Goal: Download file/media

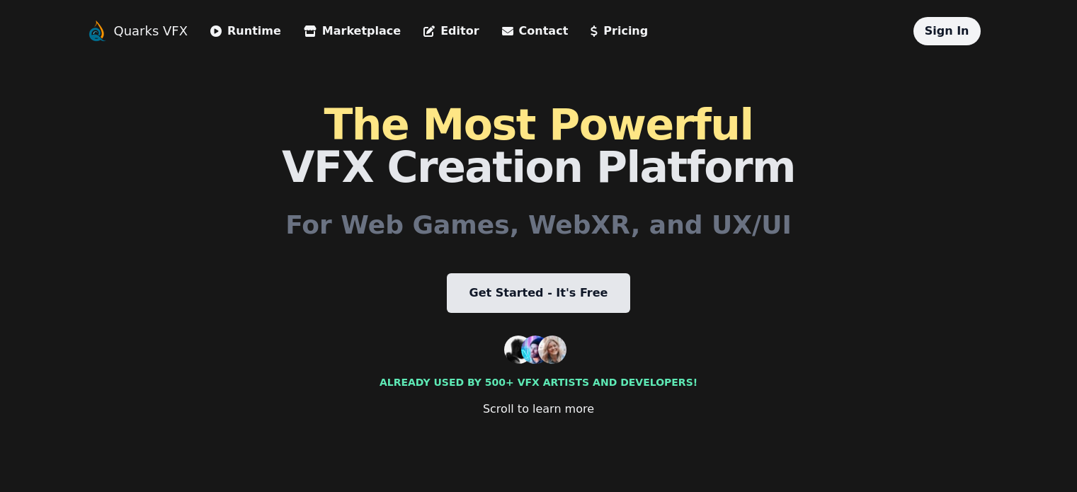
scroll to position [1652, 0]
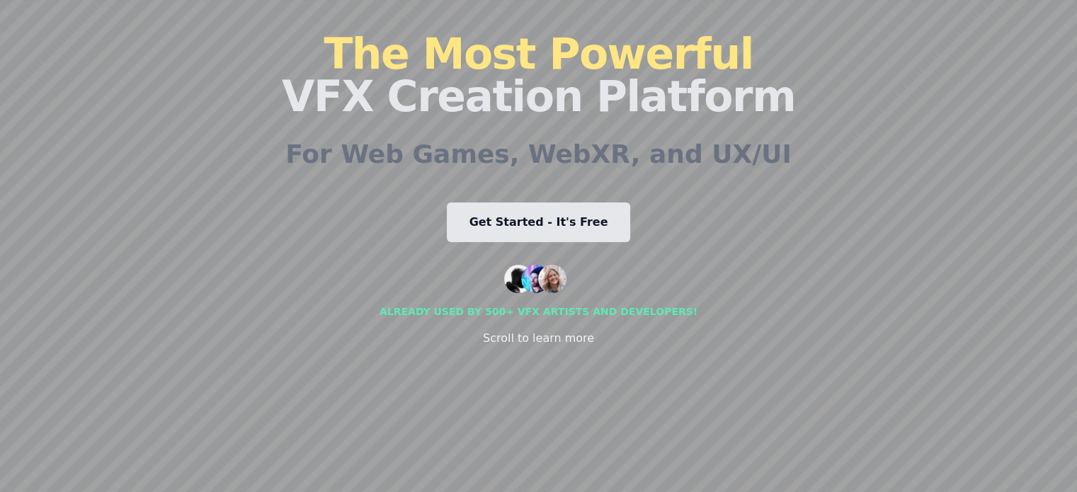
scroll to position [71, 0]
click at [572, 219] on link "Get Started - It's Free" at bounding box center [539, 223] width 184 height 40
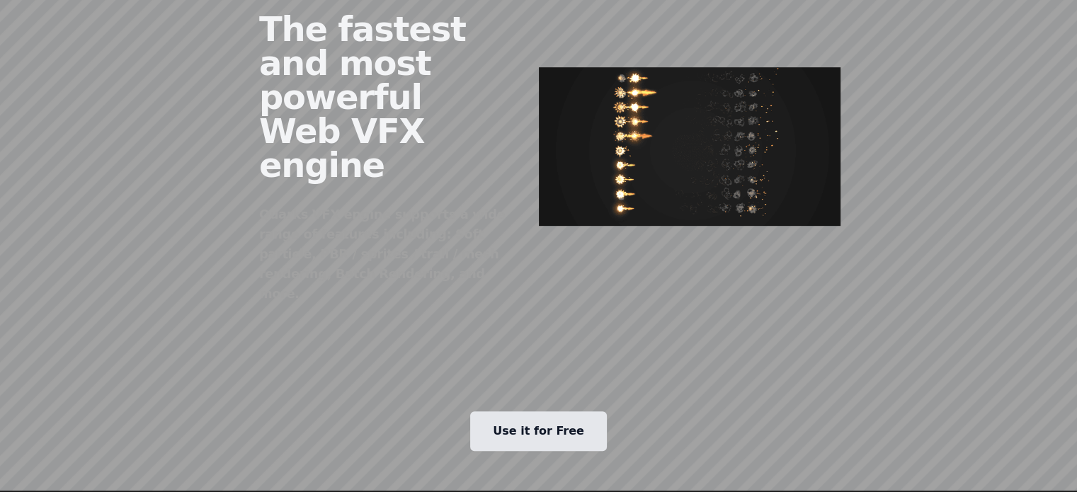
scroll to position [662, 0]
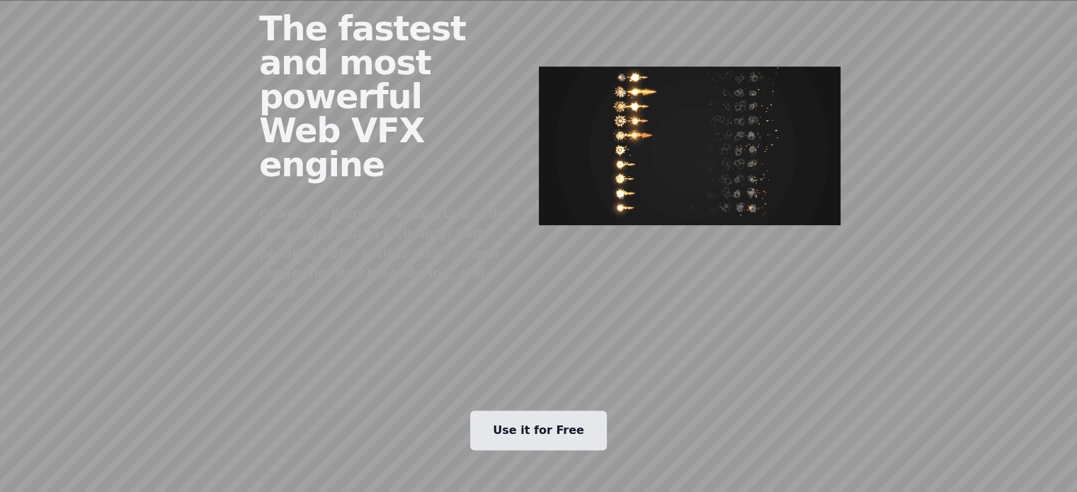
click at [506, 411] on link "Use it for Free" at bounding box center [538, 431] width 137 height 40
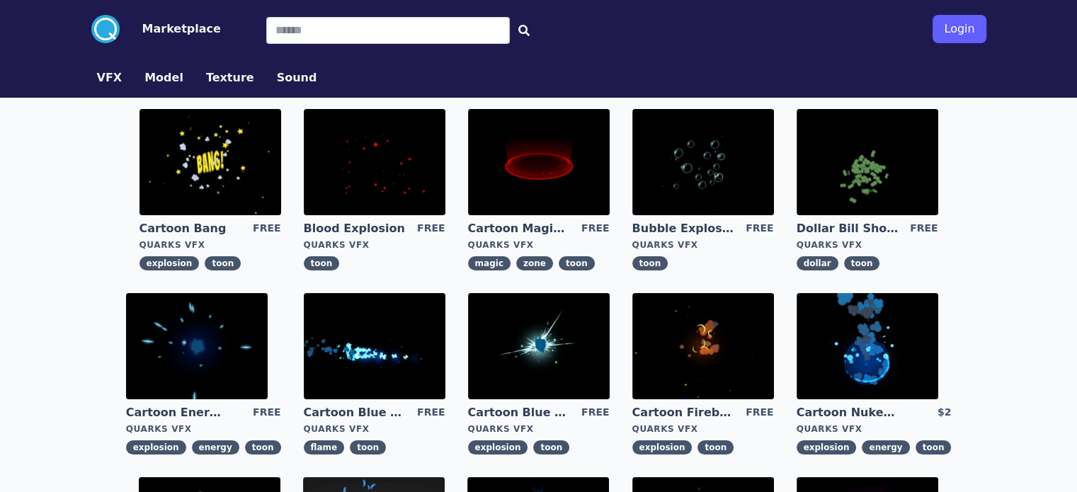
click at [468, 335] on img at bounding box center [539, 346] width 142 height 106
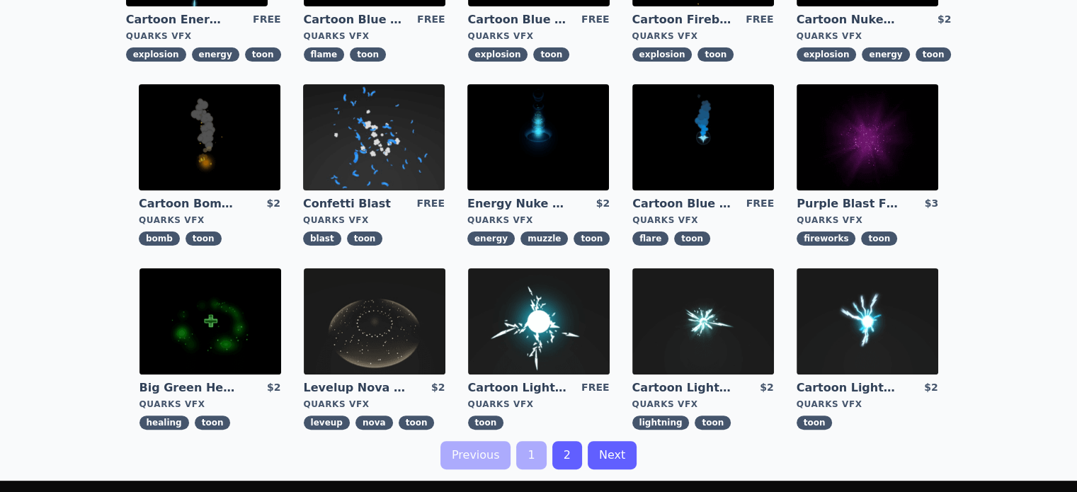
scroll to position [391, 0]
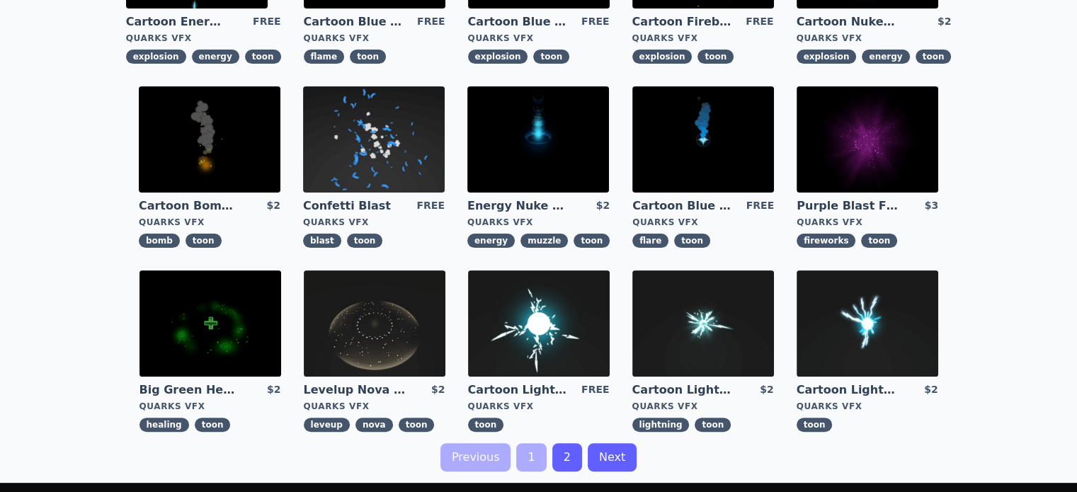
click at [568, 453] on link "2" at bounding box center [567, 457] width 30 height 28
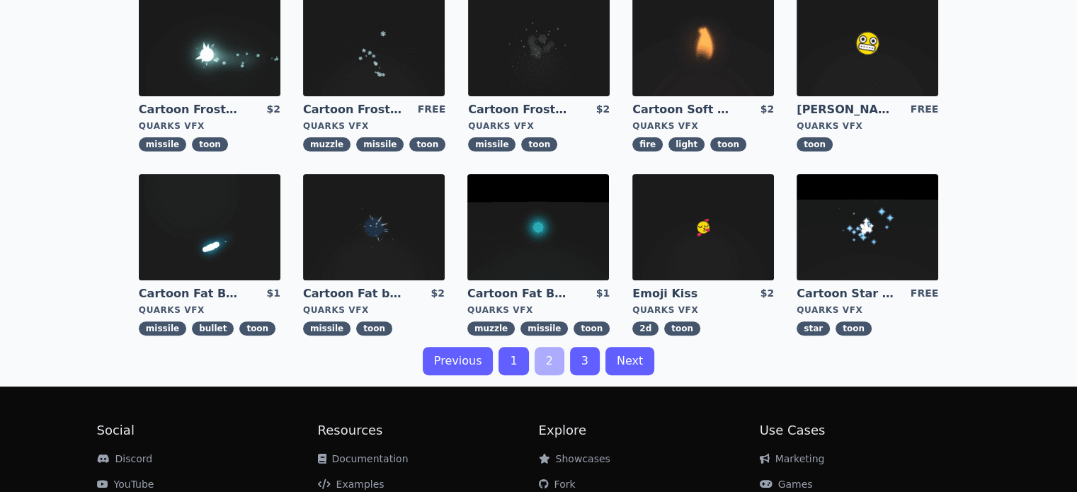
scroll to position [487, 0]
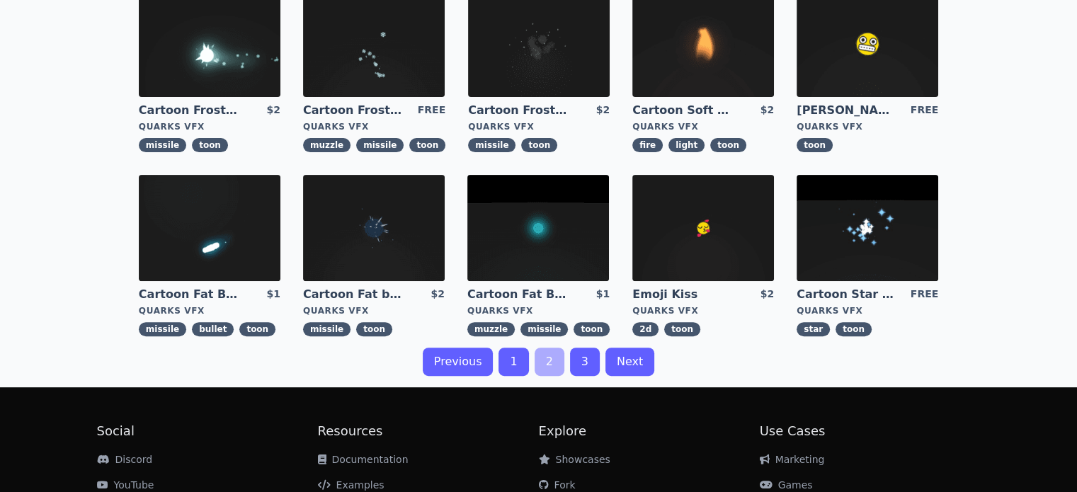
click at [584, 363] on link "3" at bounding box center [585, 362] width 30 height 28
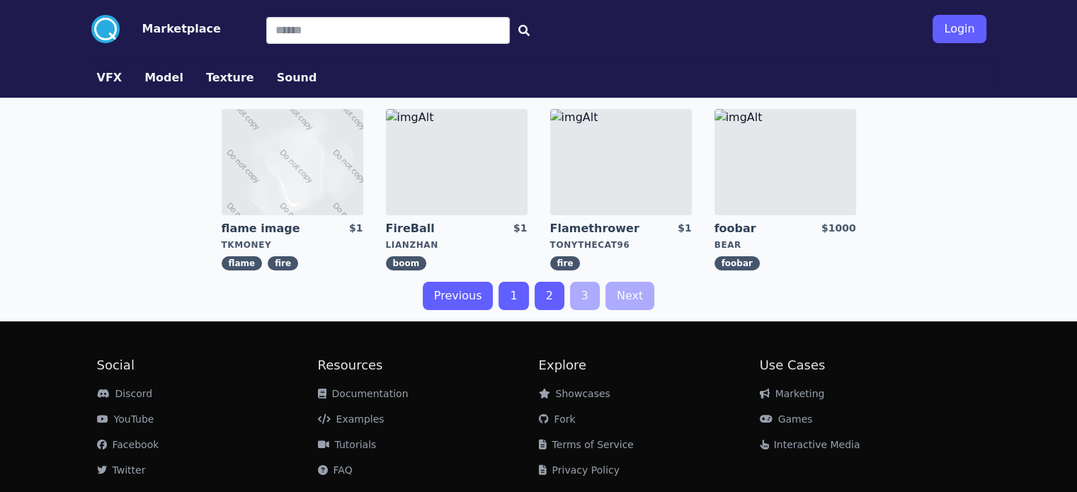
click at [509, 298] on link "1" at bounding box center [514, 296] width 30 height 28
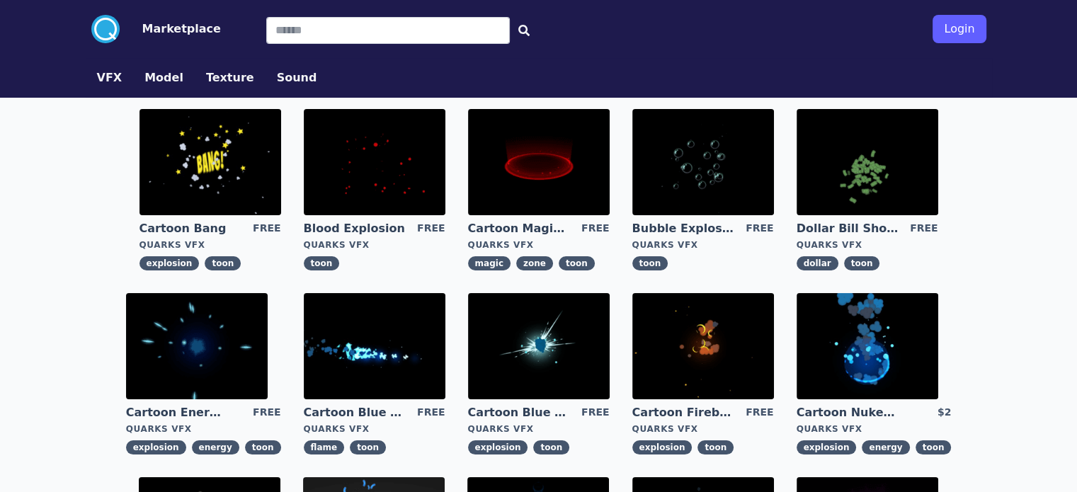
click at [468, 212] on img at bounding box center [539, 162] width 142 height 106
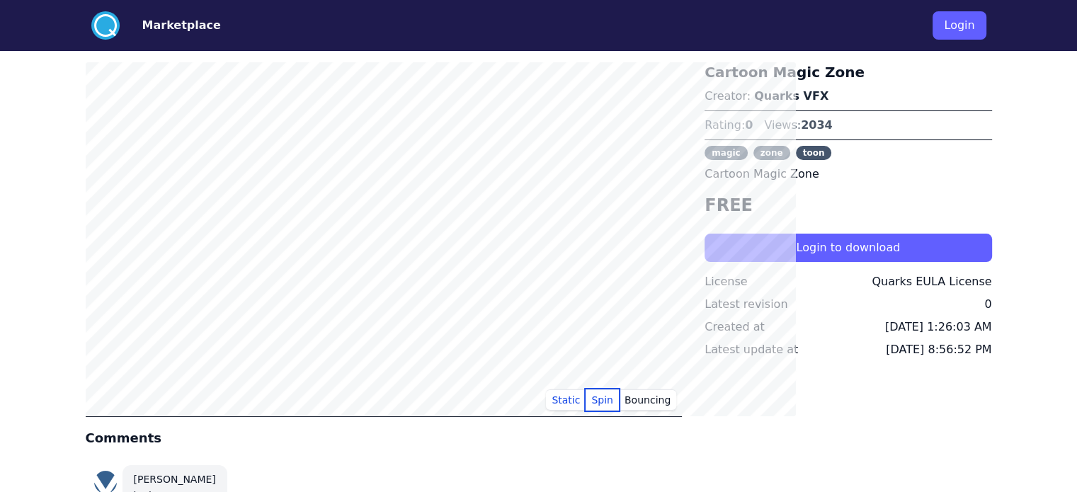
click at [619, 399] on button "Spin" at bounding box center [602, 400] width 33 height 21
click at [670, 404] on button "Bouncing" at bounding box center [647, 400] width 57 height 21
click at [586, 399] on button "Static" at bounding box center [566, 400] width 40 height 21
click at [810, 256] on button "Login to download" at bounding box center [848, 248] width 287 height 28
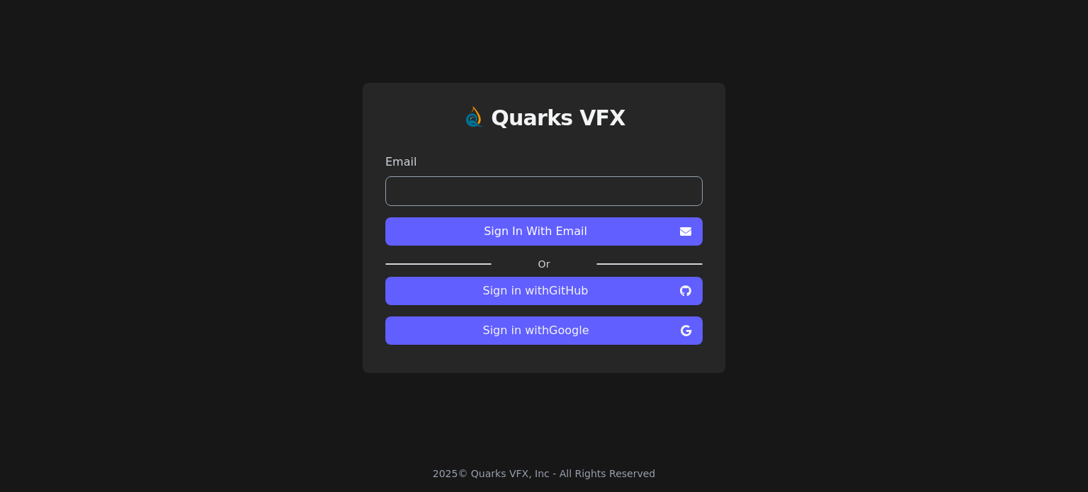
click at [569, 331] on span "Sign in with Google" at bounding box center [536, 330] width 278 height 17
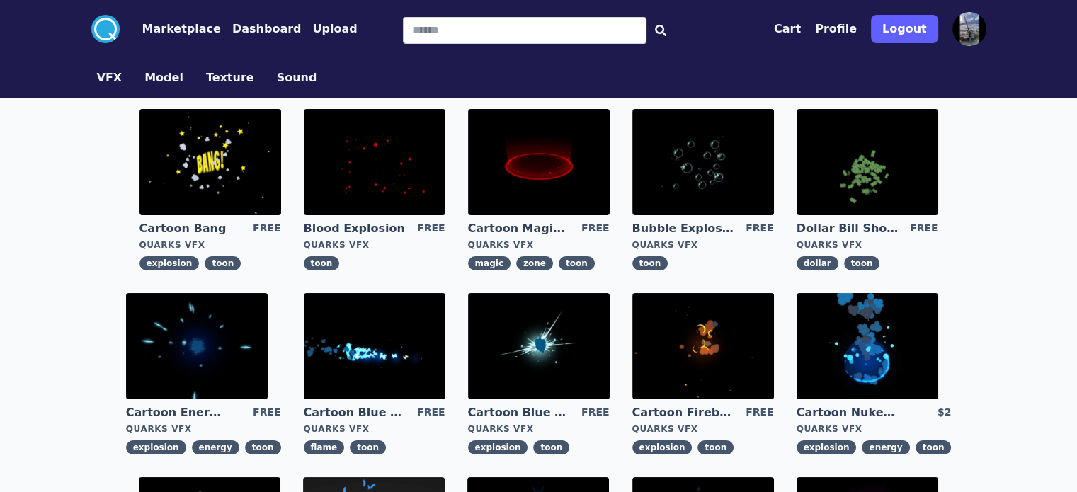
click at [468, 175] on img at bounding box center [539, 162] width 142 height 106
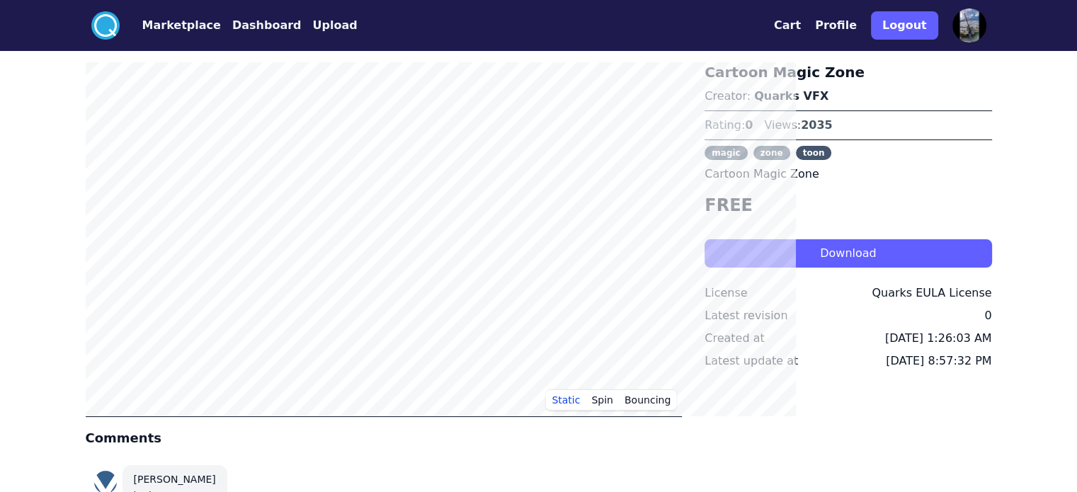
click at [845, 246] on button "Download" at bounding box center [848, 253] width 287 height 28
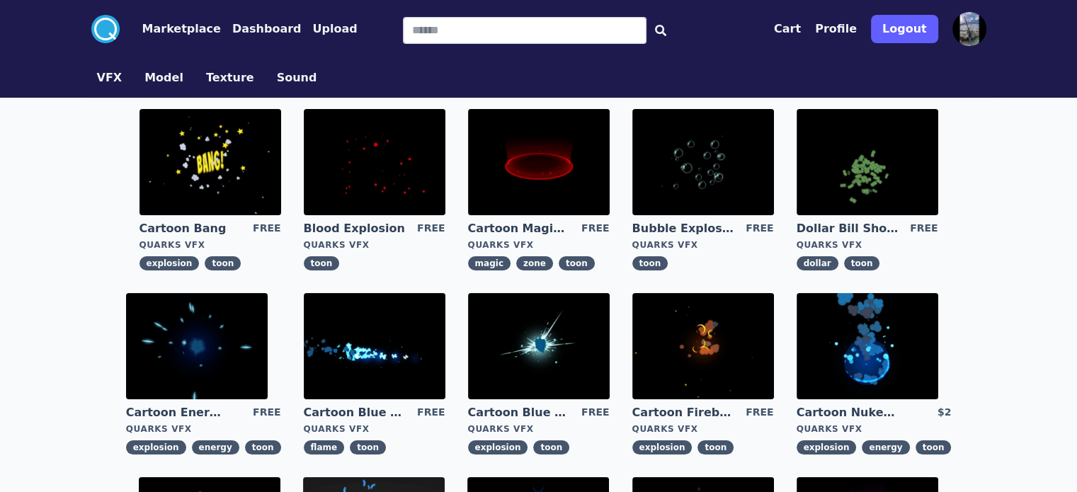
click at [268, 293] on img at bounding box center [197, 346] width 142 height 106
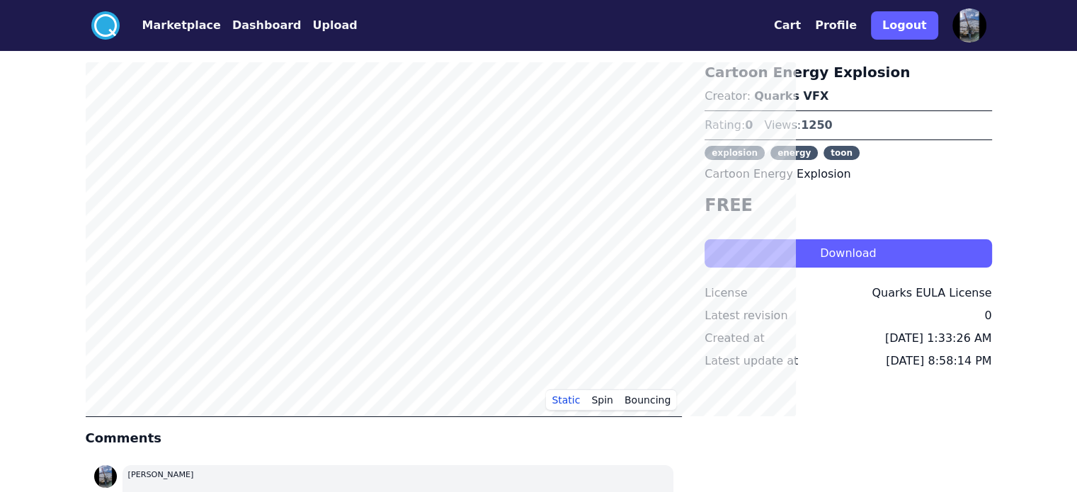
click at [812, 255] on button "Download" at bounding box center [848, 253] width 287 height 28
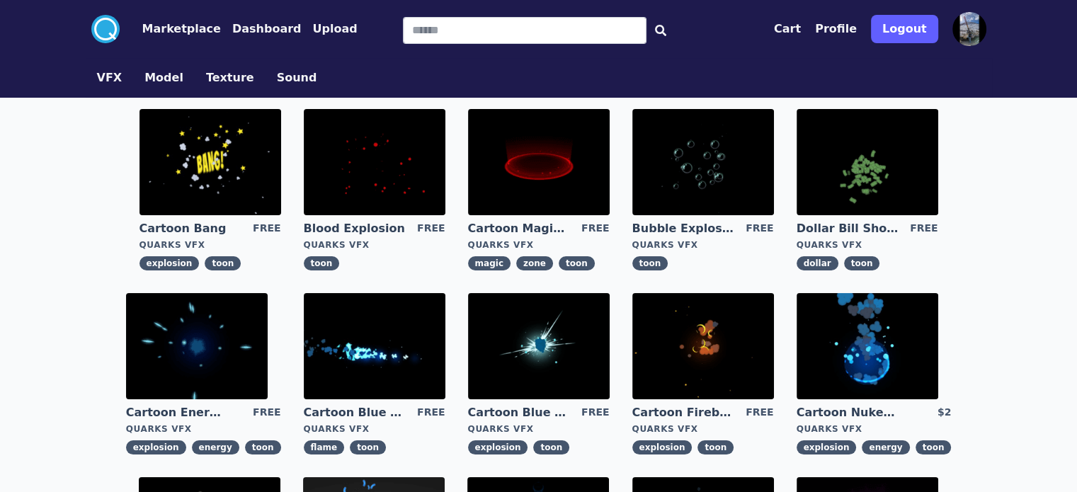
click at [304, 346] on img at bounding box center [375, 346] width 142 height 106
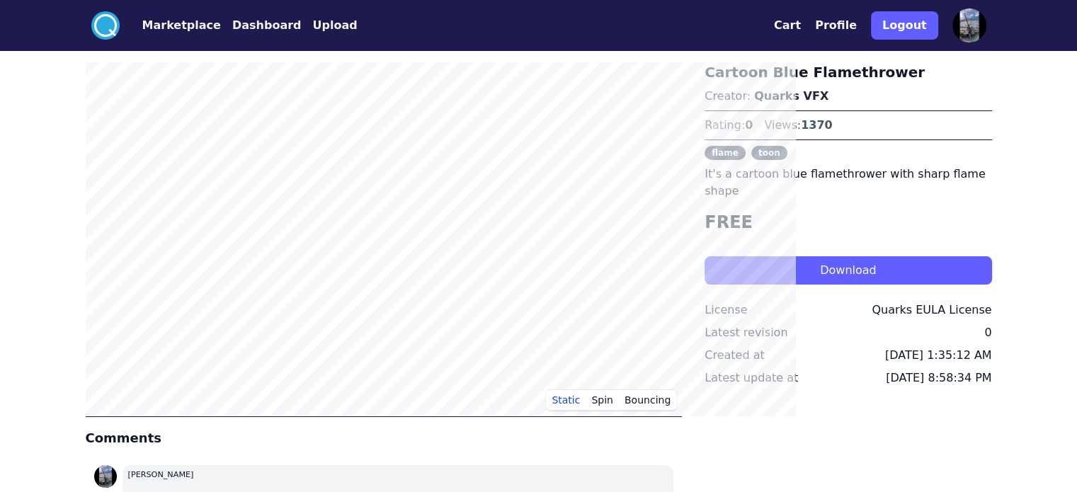
click at [827, 256] on button "Download" at bounding box center [848, 270] width 287 height 28
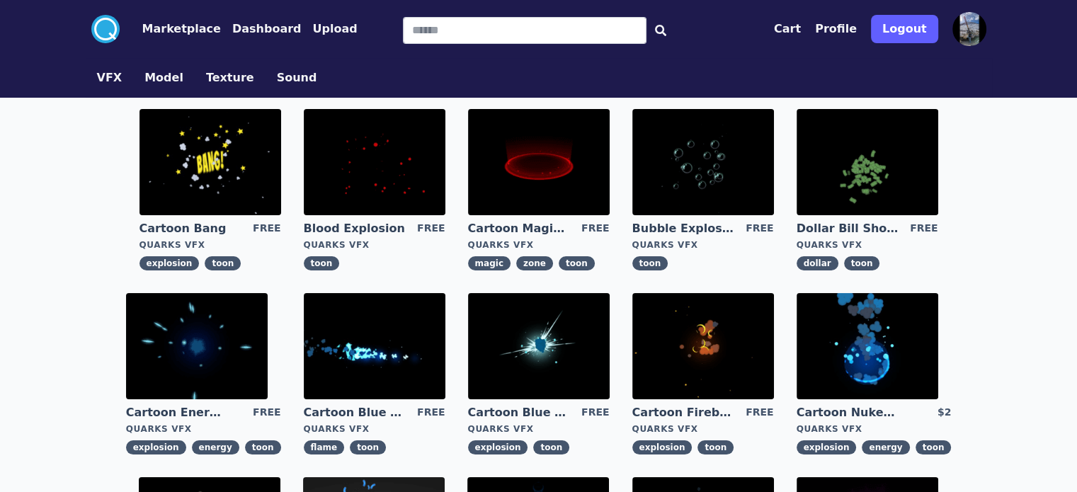
click at [468, 353] on img at bounding box center [539, 346] width 142 height 106
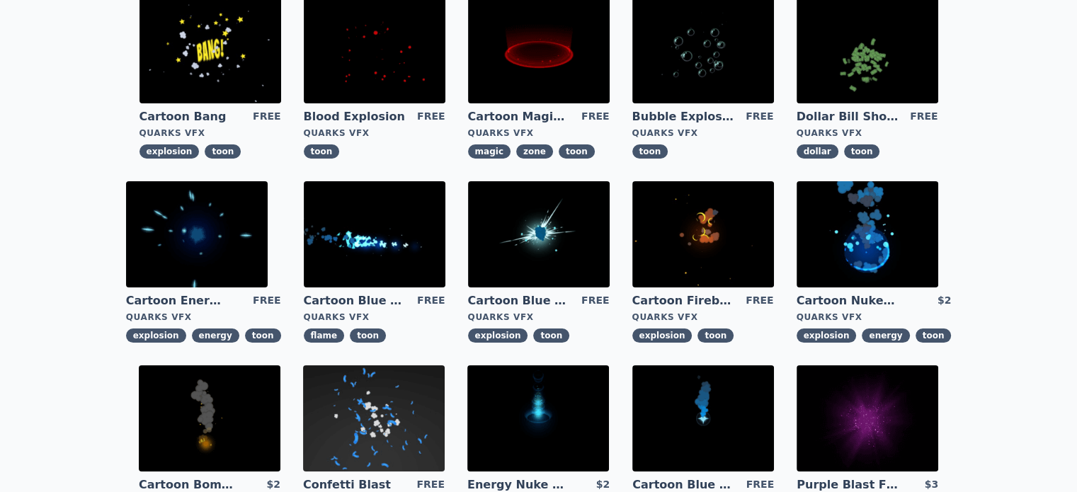
scroll to position [119, 0]
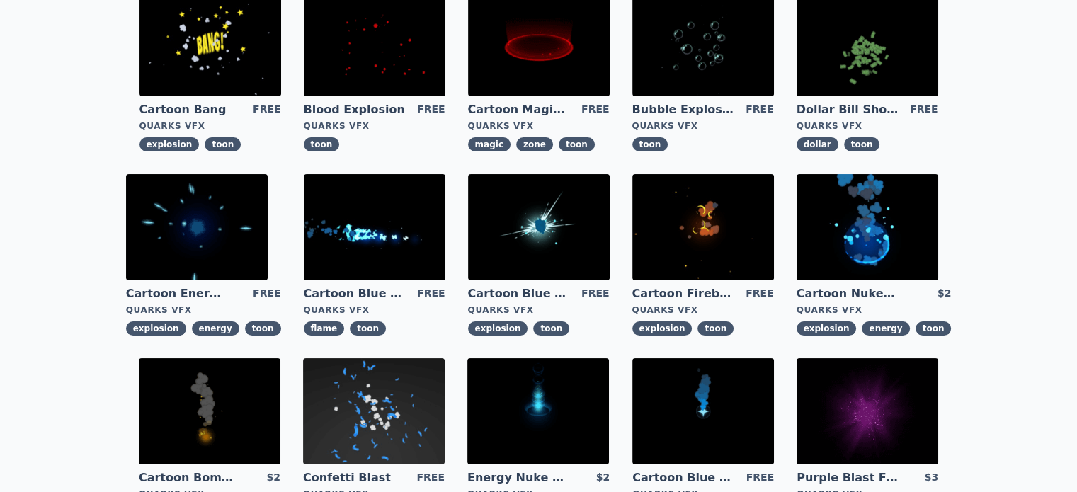
click at [797, 222] on img at bounding box center [868, 227] width 142 height 106
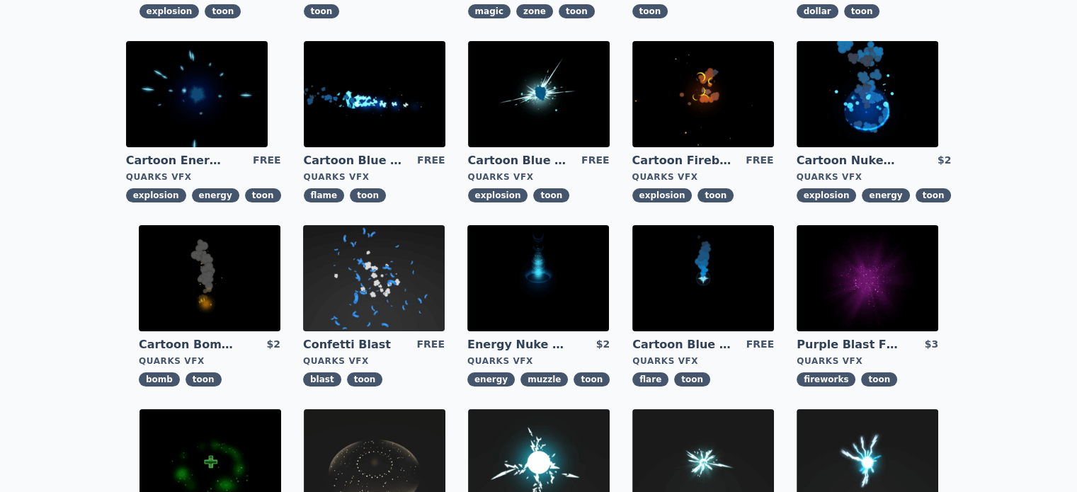
scroll to position [252, 0]
click at [633, 263] on img at bounding box center [704, 278] width 142 height 106
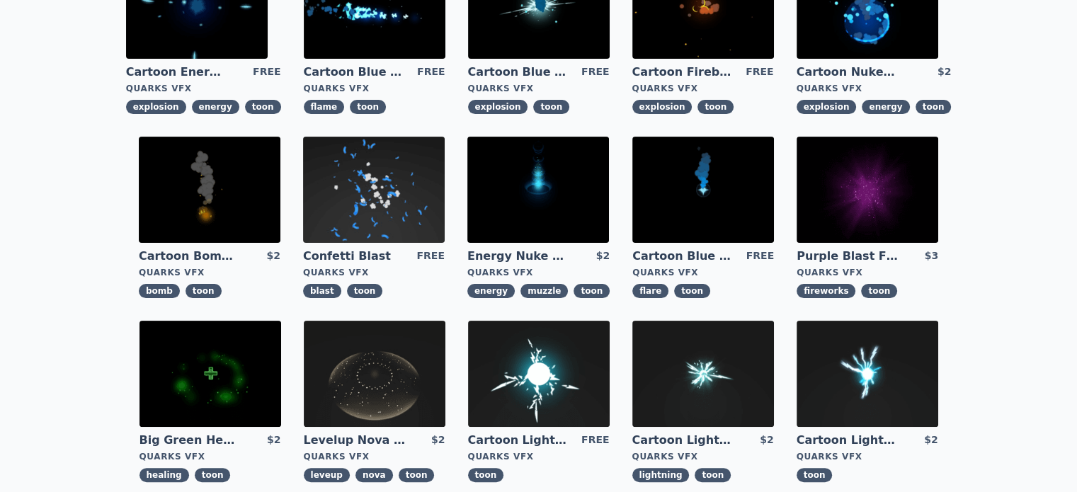
scroll to position [342, 0]
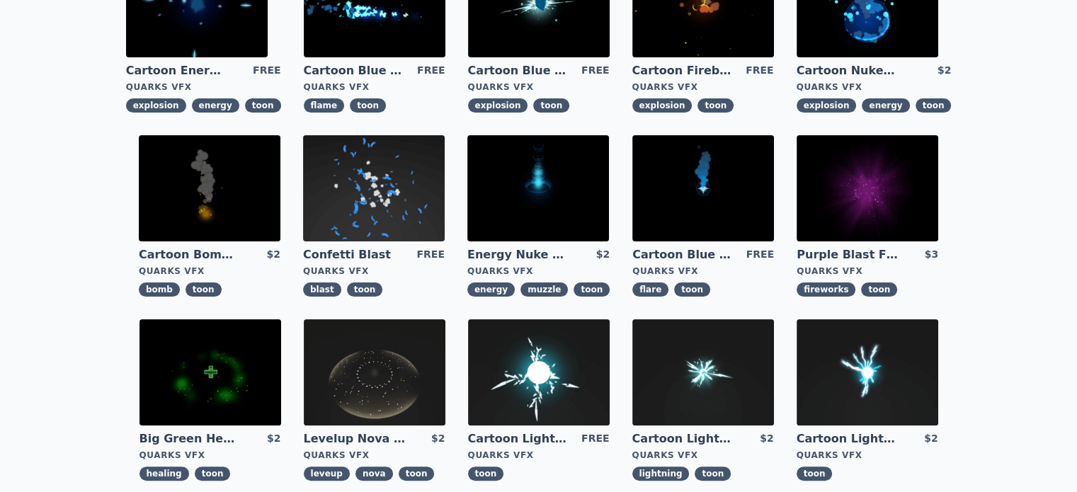
click at [610, 319] on img at bounding box center [539, 372] width 142 height 106
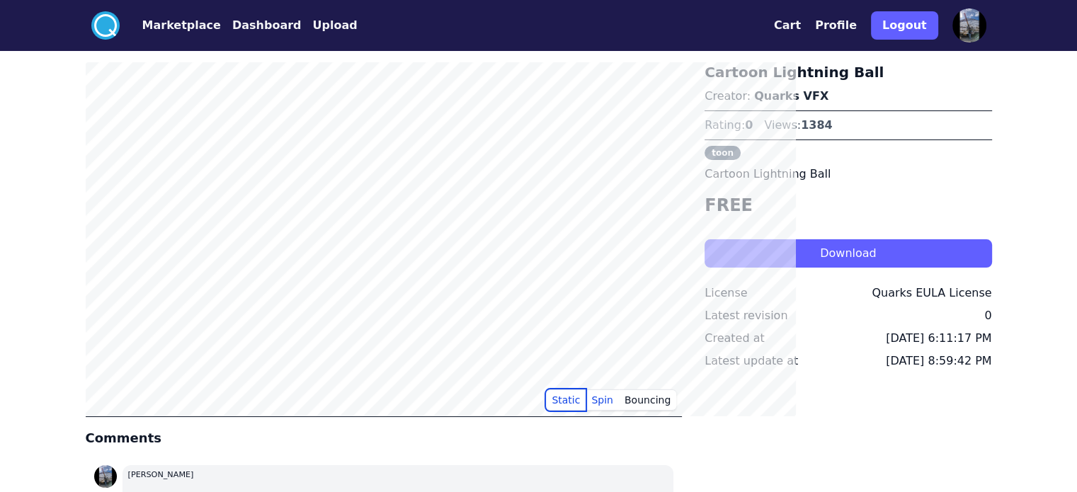
click at [586, 399] on button "Static" at bounding box center [566, 400] width 40 height 21
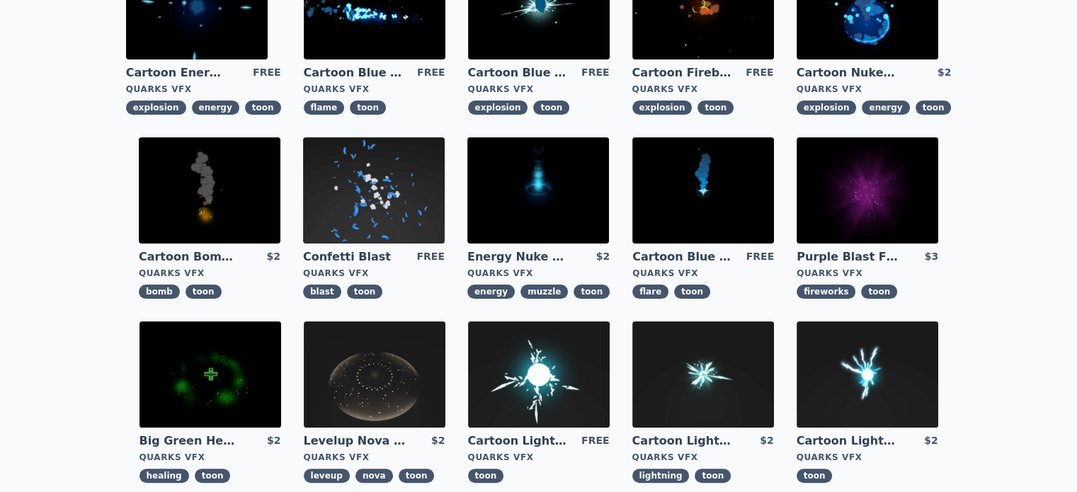
scroll to position [450, 0]
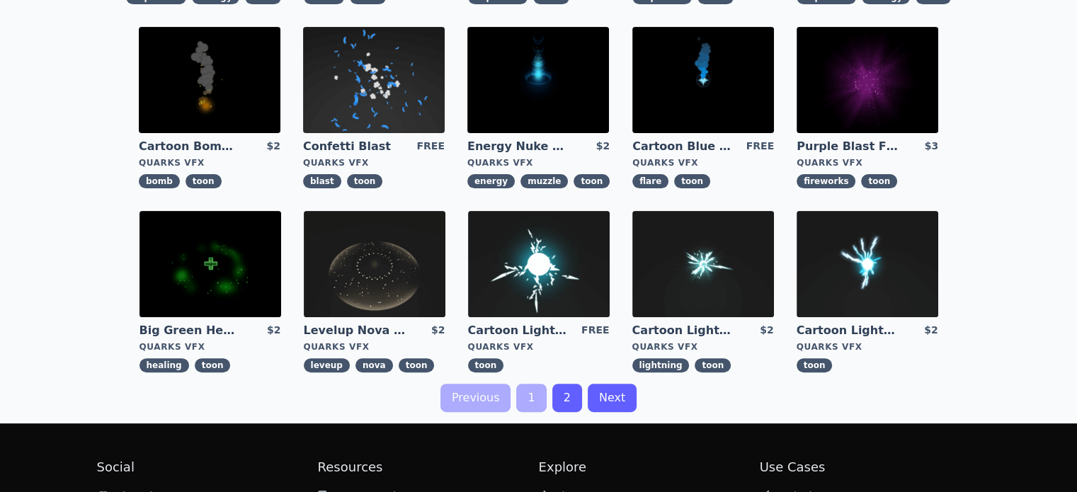
click at [565, 392] on link "2" at bounding box center [567, 398] width 30 height 28
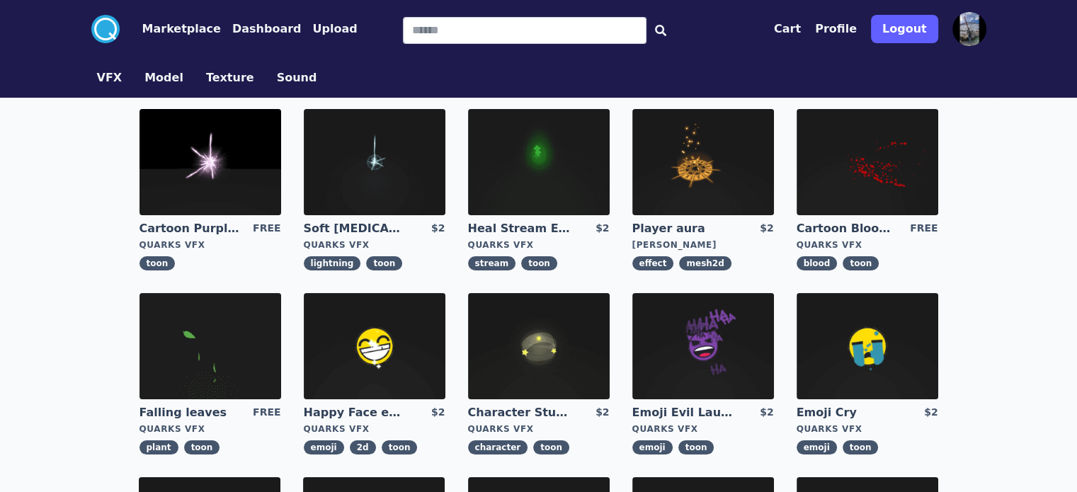
click at [801, 192] on img at bounding box center [868, 162] width 142 height 106
click at [97, 84] on button "VFX" at bounding box center [109, 77] width 25 height 17
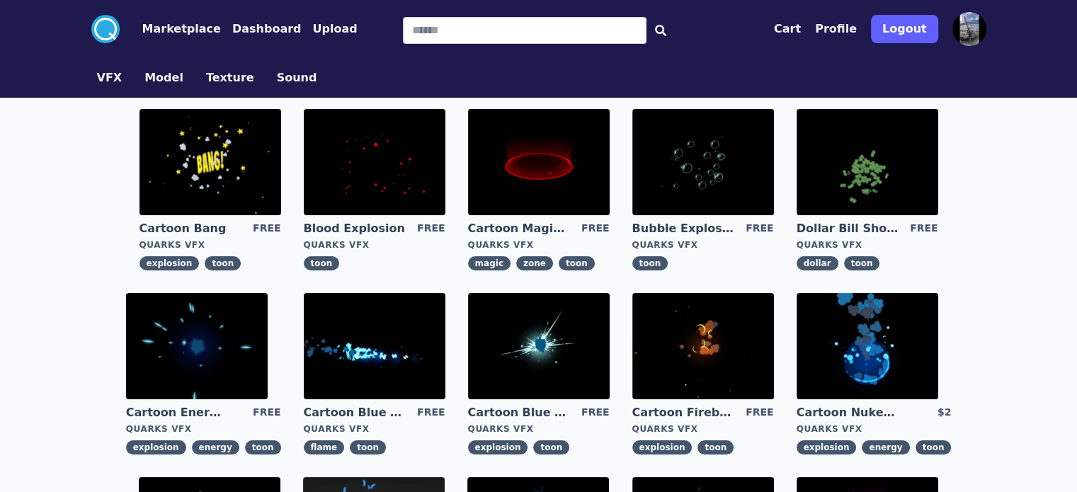
click at [97, 78] on button "VFX" at bounding box center [109, 77] width 25 height 17
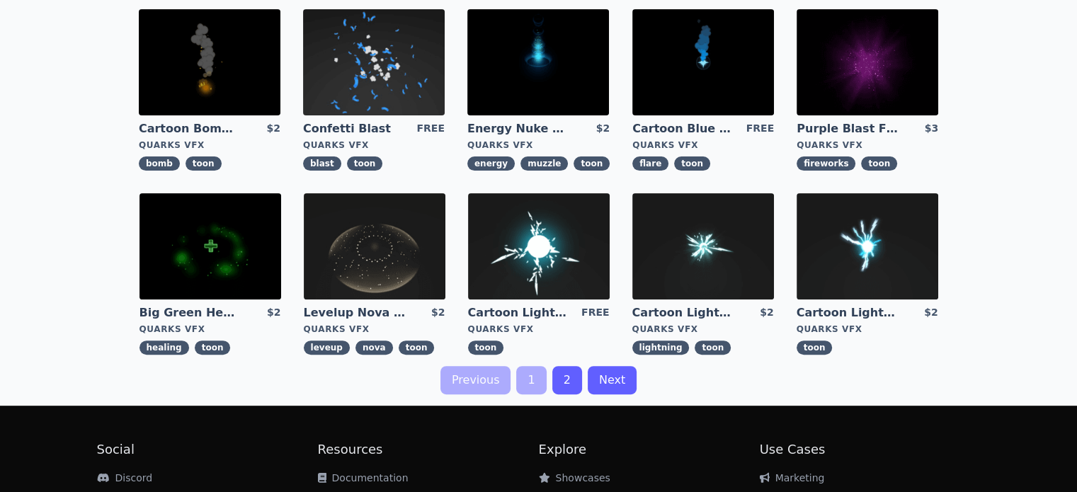
scroll to position [476, 0]
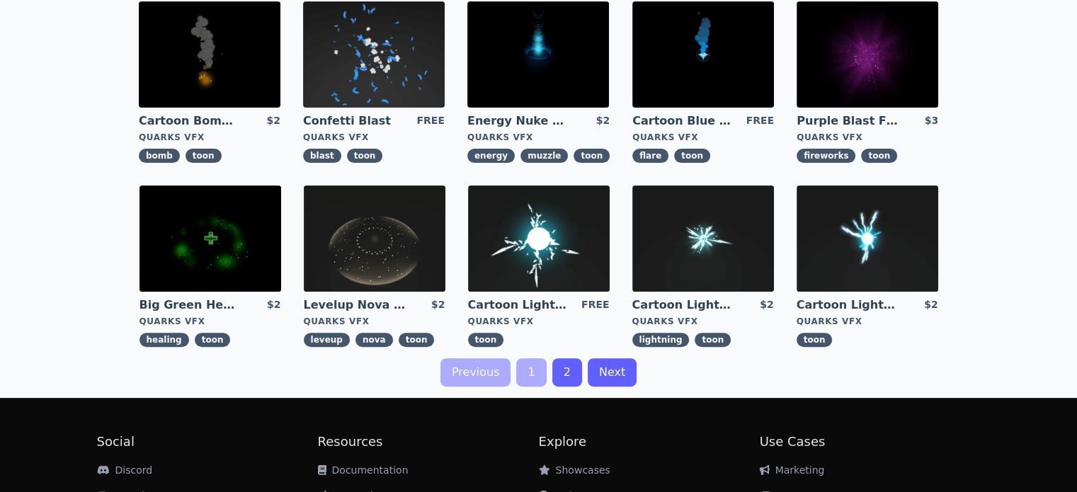
click at [557, 365] on link "2" at bounding box center [567, 372] width 30 height 28
